Goal: Transaction & Acquisition: Purchase product/service

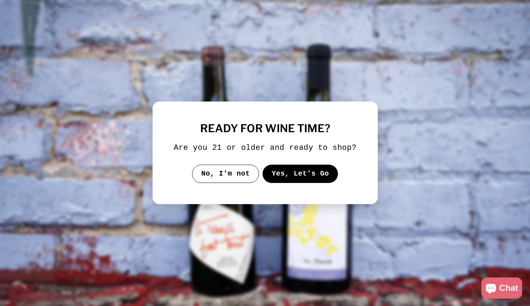
click at [299, 170] on button "Yes, Let's Go" at bounding box center [300, 174] width 76 height 18
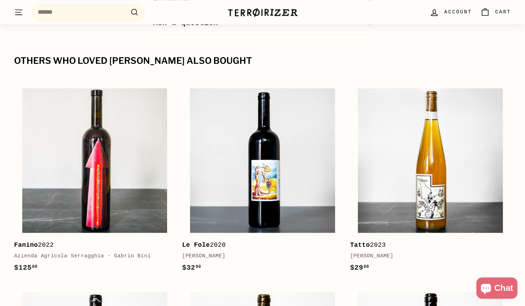
scroll to position [704, 0]
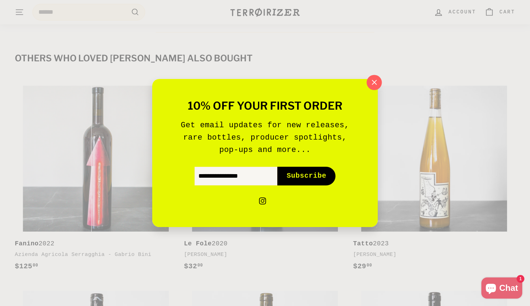
click at [371, 83] on icon "button" at bounding box center [374, 82] width 11 height 11
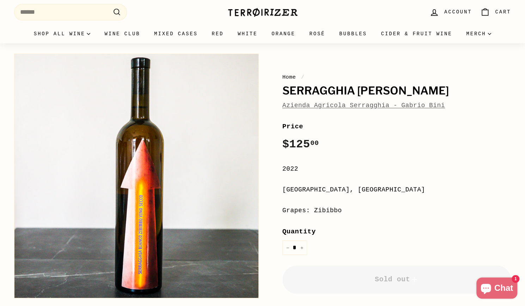
scroll to position [0, 0]
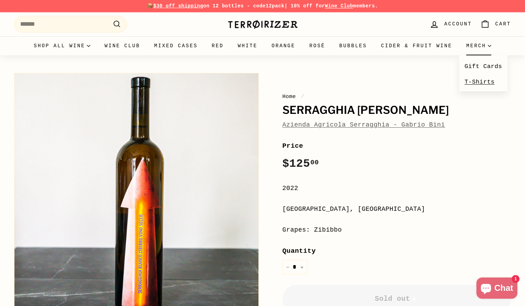
click at [468, 80] on link "T-Shirts" at bounding box center [483, 81] width 48 height 15
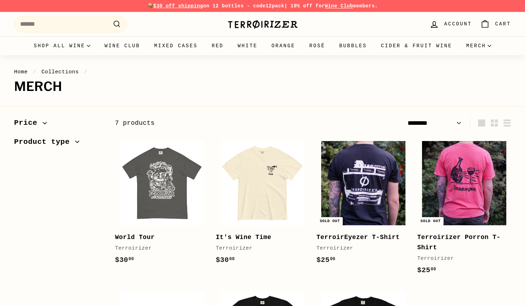
select select "******"
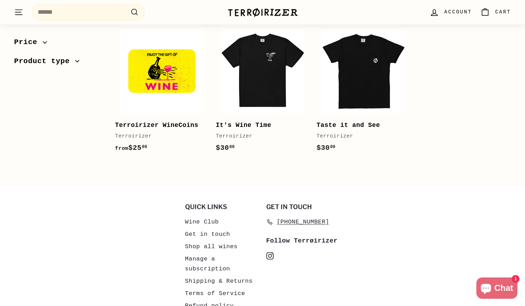
scroll to position [263, 0]
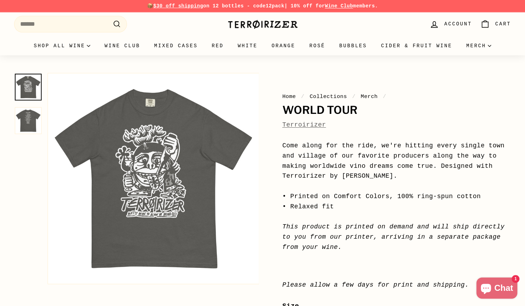
click at [28, 119] on img at bounding box center [28, 120] width 27 height 27
